Goal: Navigation & Orientation: Find specific page/section

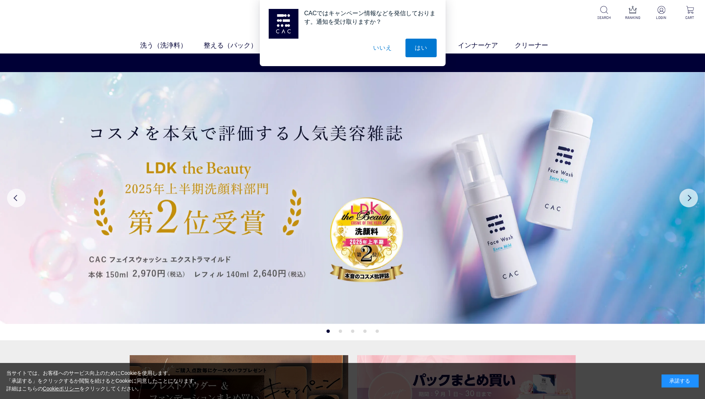
click at [387, 47] on button "いいえ" at bounding box center [382, 48] width 37 height 19
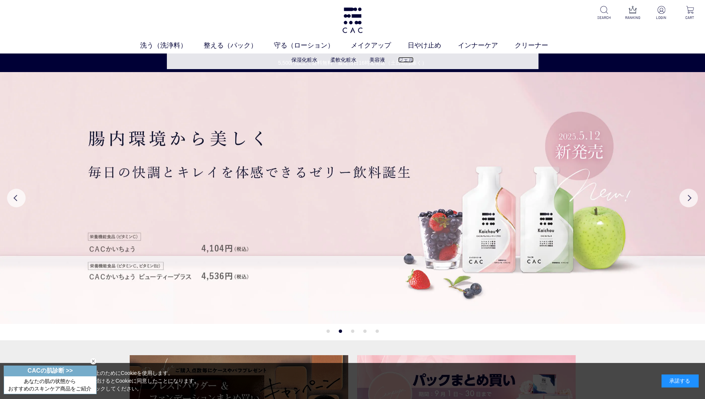
click at [414, 61] on link "ジェル" at bounding box center [406, 60] width 16 height 6
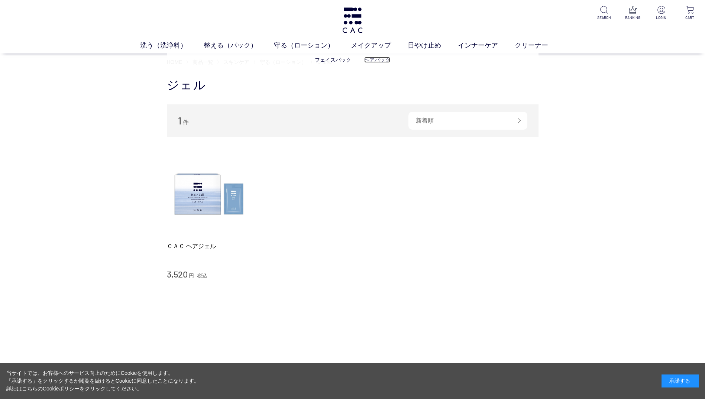
click at [387, 58] on link "ヘアパック" at bounding box center [377, 60] width 26 height 6
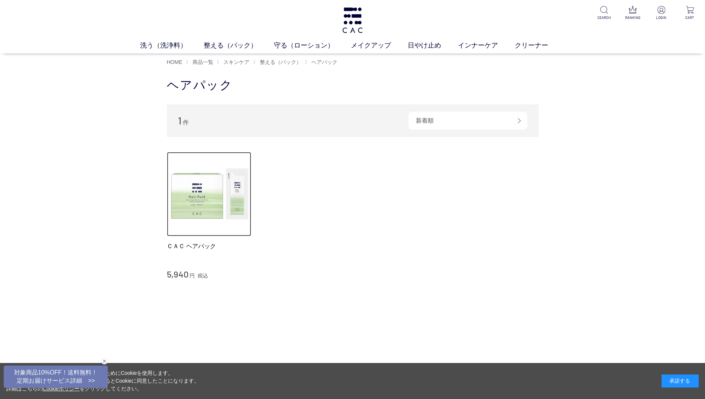
click at [206, 204] on img at bounding box center [209, 194] width 85 height 85
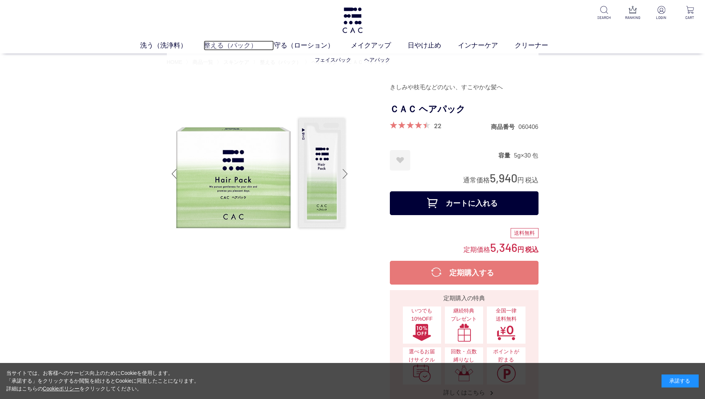
click at [221, 45] on link "整える（パック）" at bounding box center [239, 46] width 70 height 10
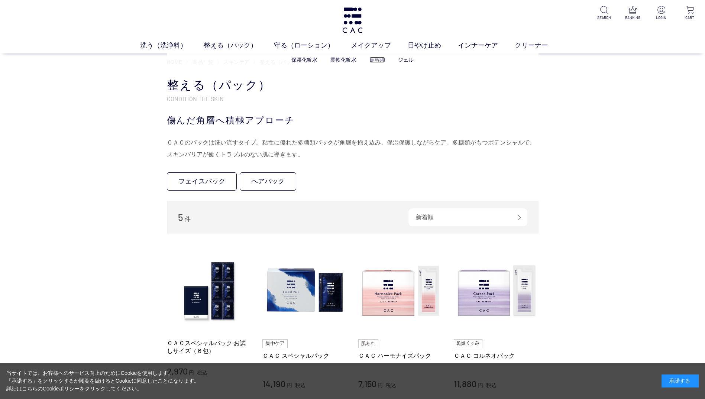
click at [376, 62] on link "美容液" at bounding box center [377, 60] width 16 height 6
